Goal: Task Accomplishment & Management: Complete application form

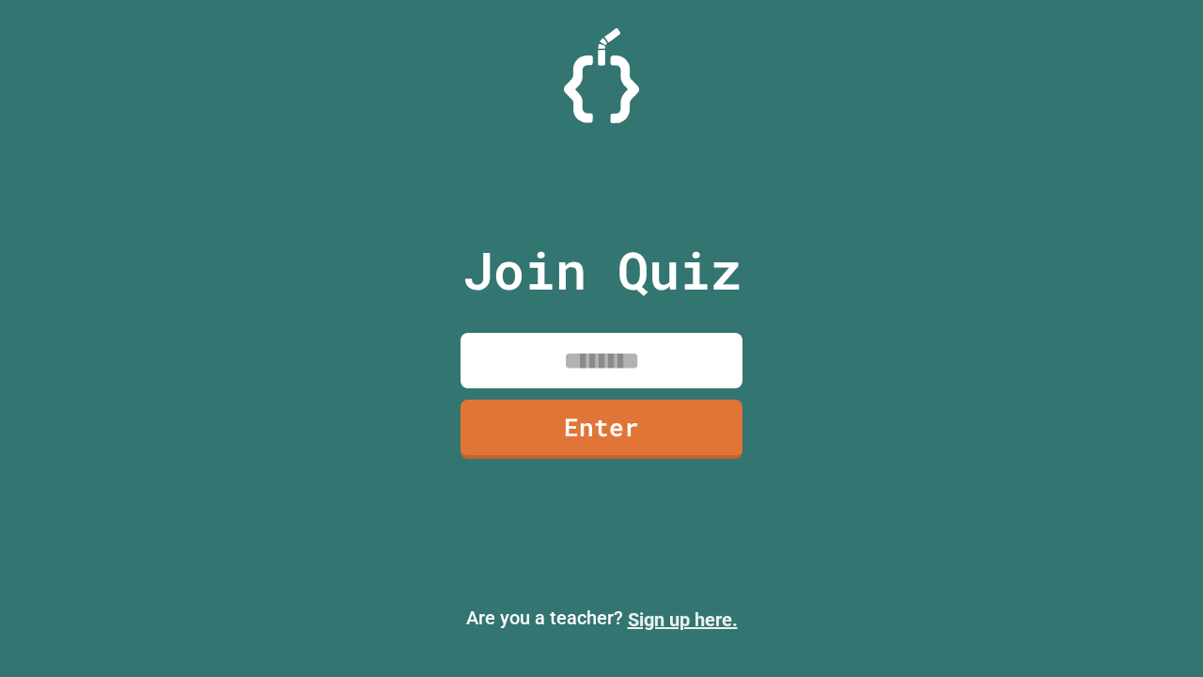
click at [682, 619] on link "Sign up here." at bounding box center [683, 619] width 110 height 23
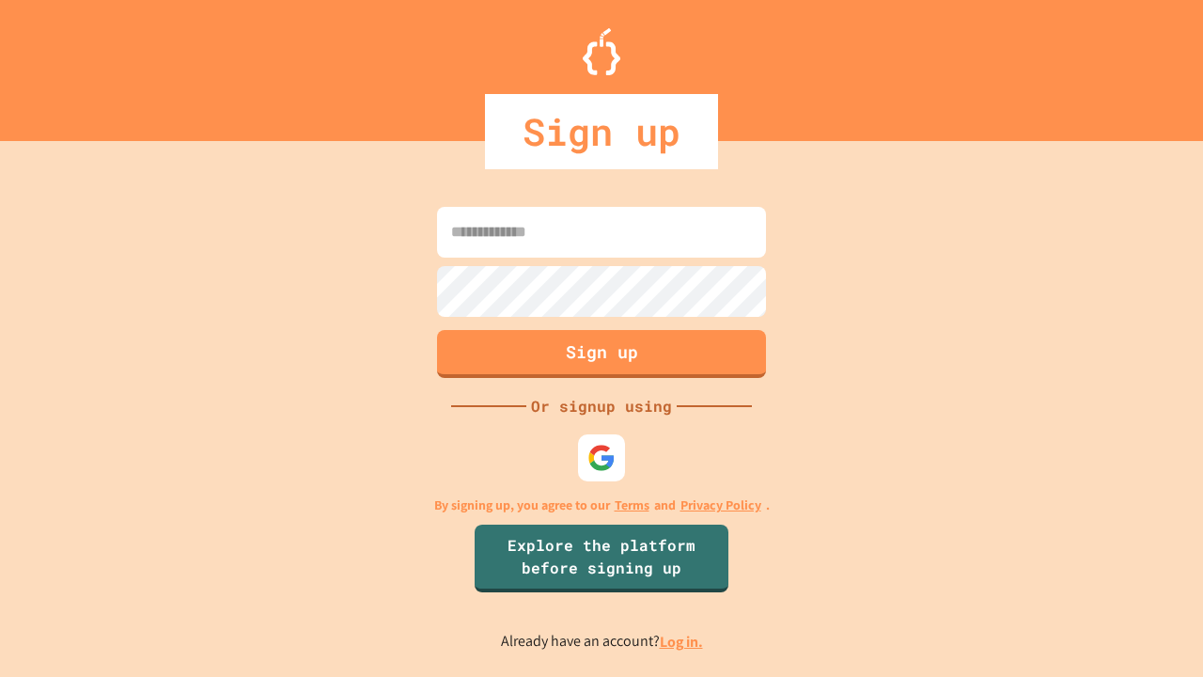
click at [682, 641] on link "Log in." at bounding box center [681, 641] width 43 height 20
